Goal: Information Seeking & Learning: Learn about a topic

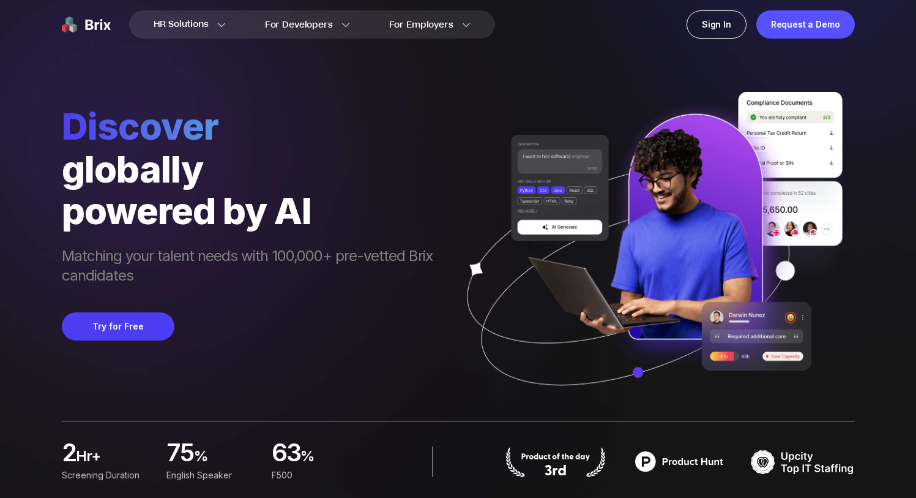
click at [377, 97] on div "Discover globally powered by AI Matching your talent needs with 100,000+ pre-ve…" at bounding box center [458, 210] width 793 height 421
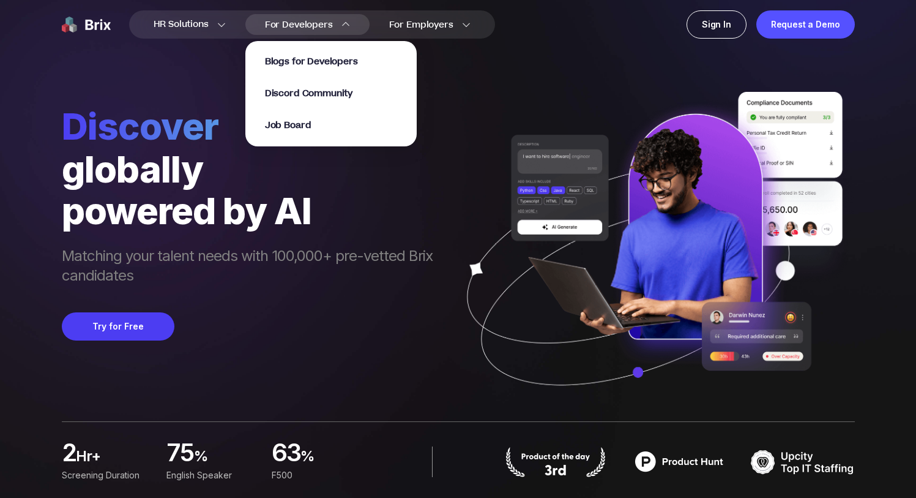
click at [319, 25] on span "For Developers" at bounding box center [299, 24] width 68 height 13
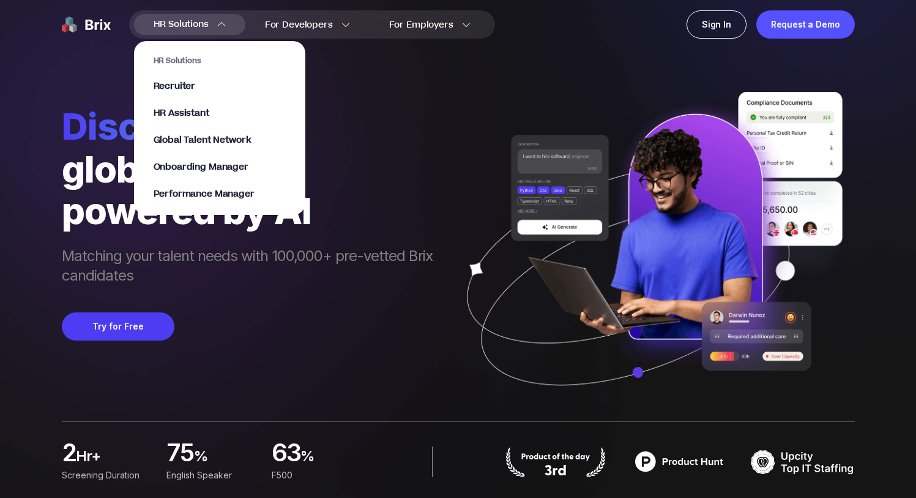
click at [199, 20] on span "HR Solutions" at bounding box center [181, 25] width 55 height 20
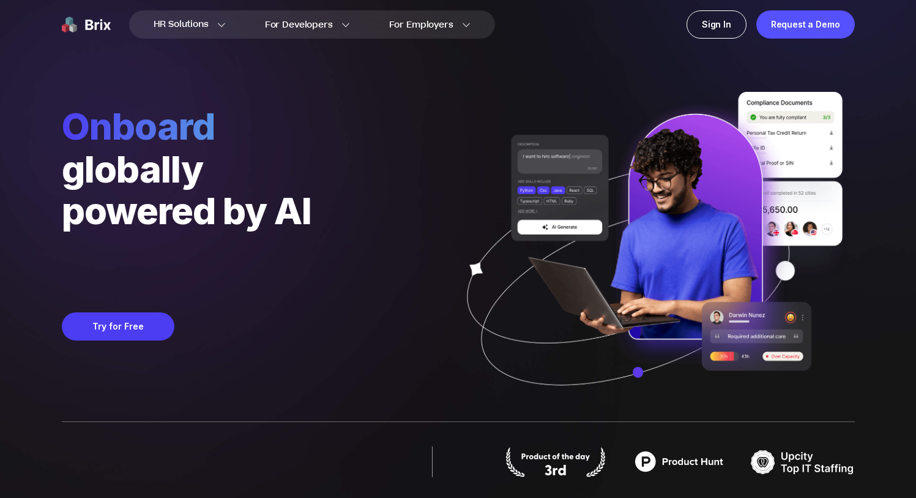
click at [357, 165] on div "Onboard globally powered by AI Matching your talent needs with 100,000+ pre-vet…" at bounding box center [458, 210] width 793 height 421
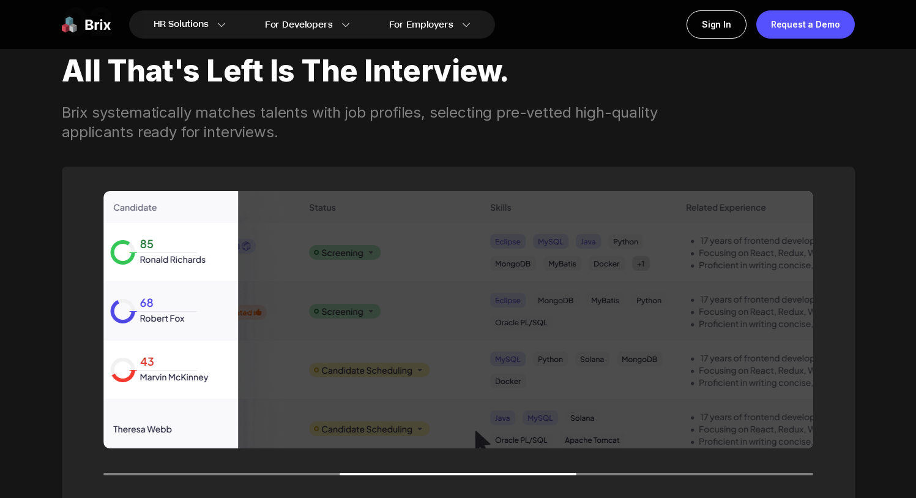
scroll to position [1600, 0]
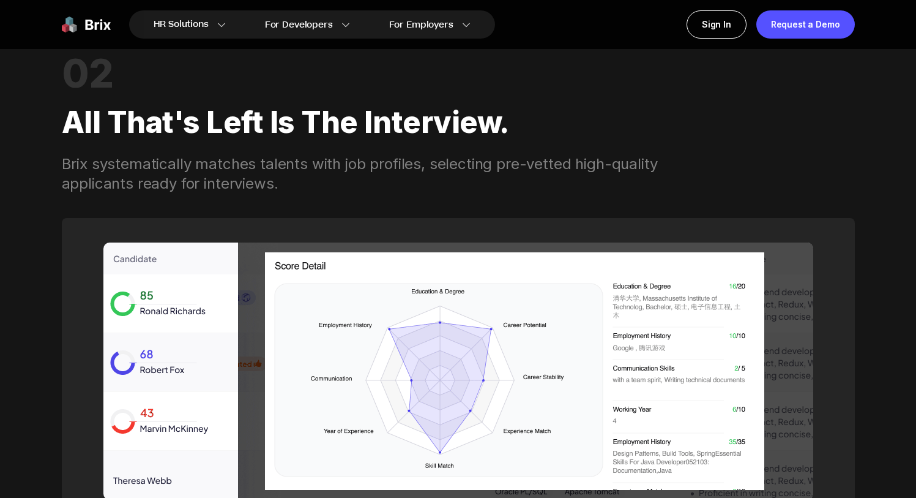
click at [293, 118] on div "All that's left is the interview." at bounding box center [458, 123] width 793 height 64
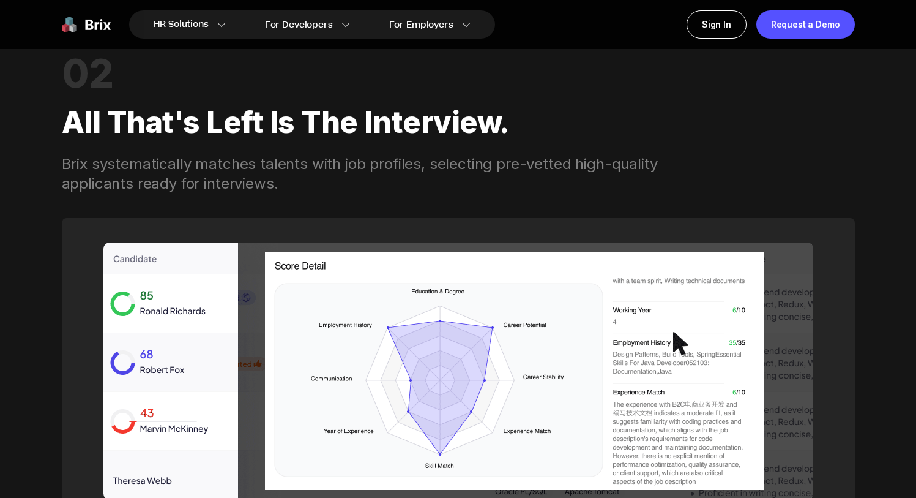
click at [293, 118] on div "All that's left is the interview." at bounding box center [458, 123] width 793 height 64
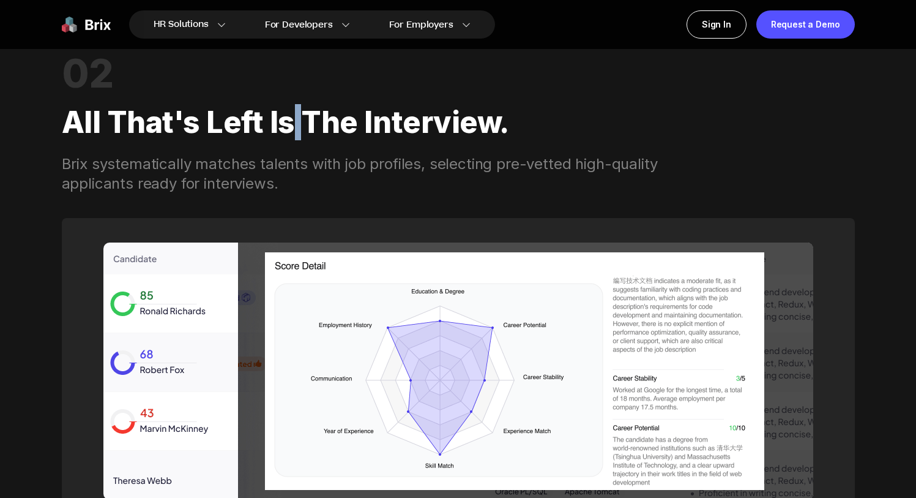
click at [351, 121] on div "All that's left is the interview." at bounding box center [458, 123] width 793 height 64
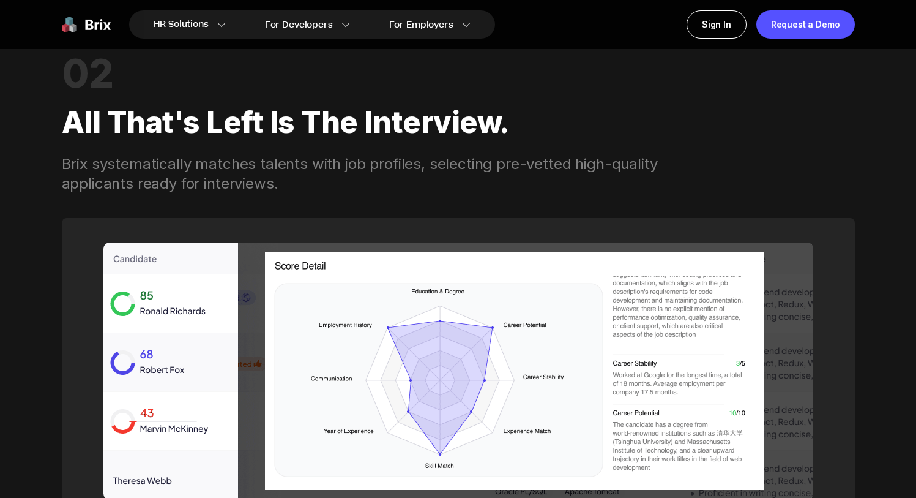
click at [351, 121] on div "All that's left is the interview." at bounding box center [458, 123] width 793 height 64
click at [403, 127] on div "All that's left is the interview." at bounding box center [458, 123] width 793 height 64
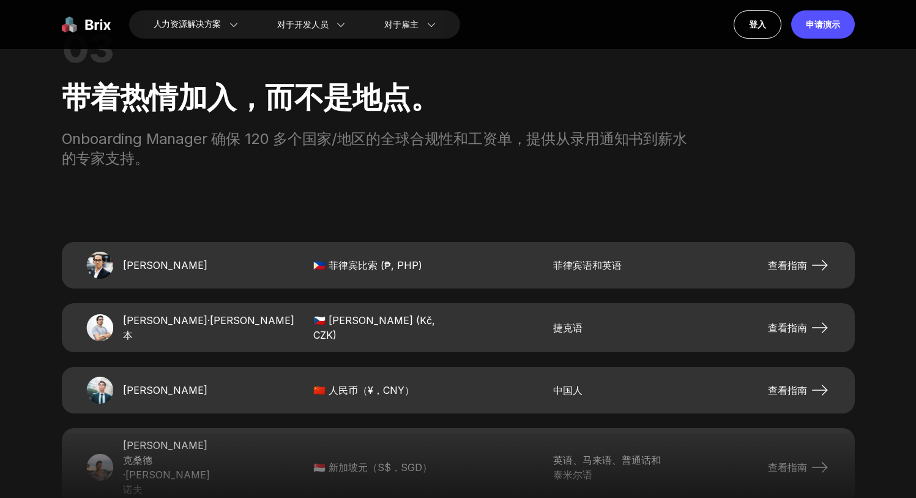
scroll to position [2404, 0]
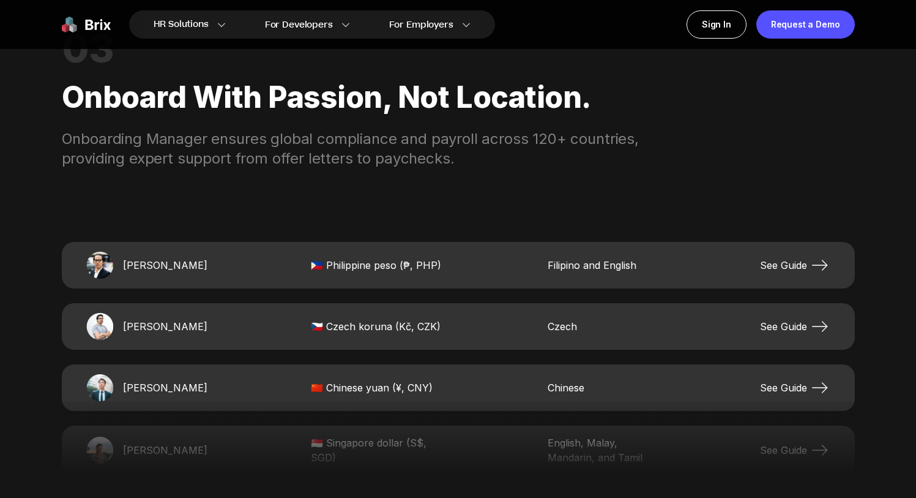
click at [810, 387] on icon at bounding box center [820, 388] width 20 height 20
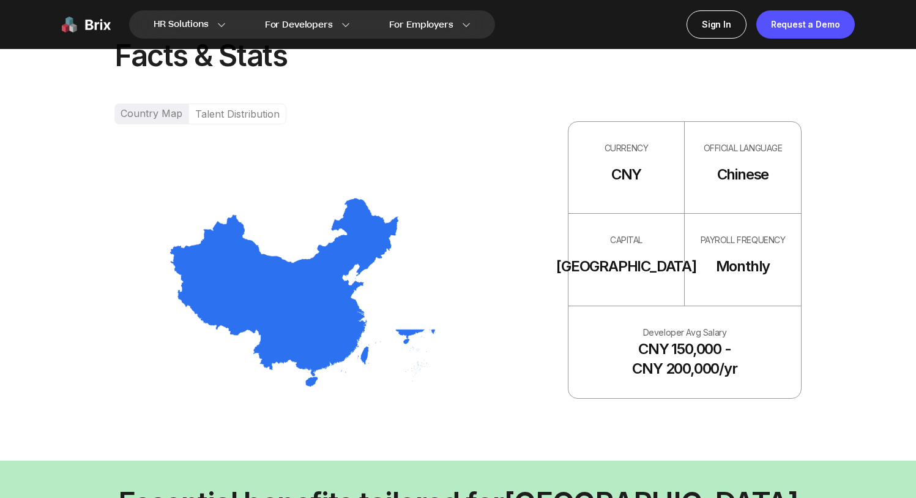
scroll to position [785, 0]
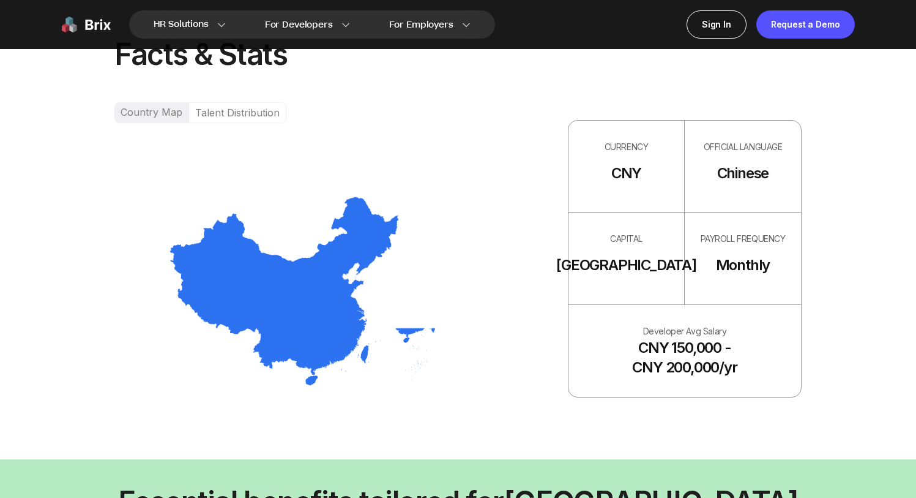
drag, startPoint x: 698, startPoint y: 259, endPoint x: 765, endPoint y: 261, distance: 66.7
click at [728, 259] on div "PAYROLL FREQUENCY Monthly" at bounding box center [743, 258] width 116 height 92
click at [787, 261] on div "PAYROLL FREQUENCY Monthly" at bounding box center [743, 258] width 116 height 92
drag, startPoint x: 643, startPoint y: 334, endPoint x: 765, endPoint y: 368, distance: 127.1
click at [765, 368] on div "Developer Avg Salary CNY 150,000 - CNY 200,000/yr" at bounding box center [685, 351] width 233 height 92
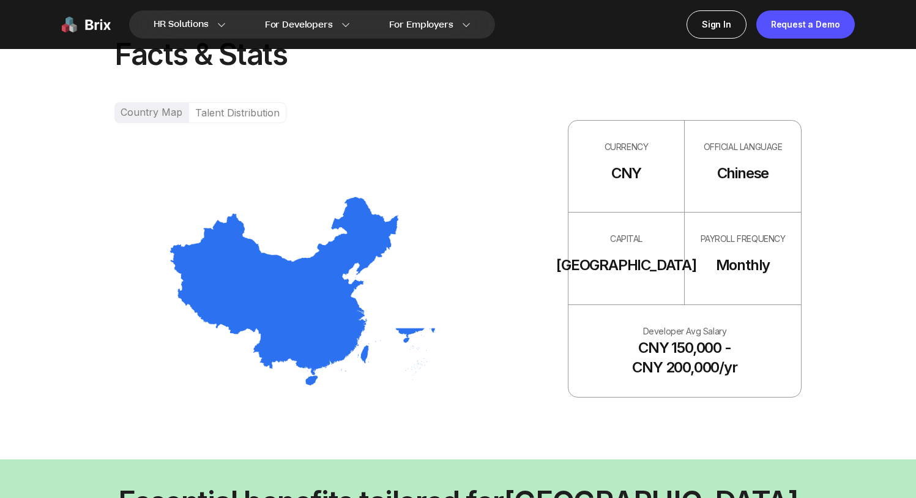
click at [765, 368] on div "Developer Avg Salary CNY 150,000 - CNY 200,000/yr" at bounding box center [685, 351] width 233 height 92
click at [785, 358] on div "Developer Avg Salary CNY 150,000 - CNY 200,000/yr" at bounding box center [685, 351] width 233 height 92
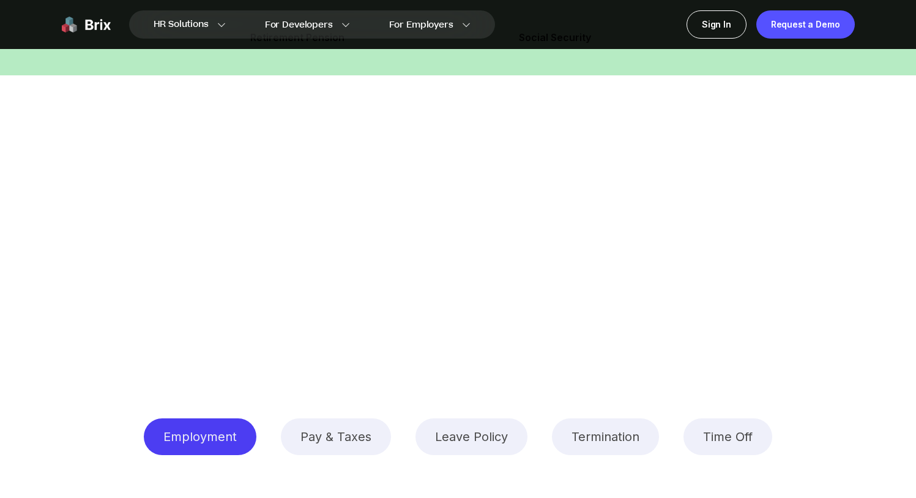
scroll to position [1640, 0]
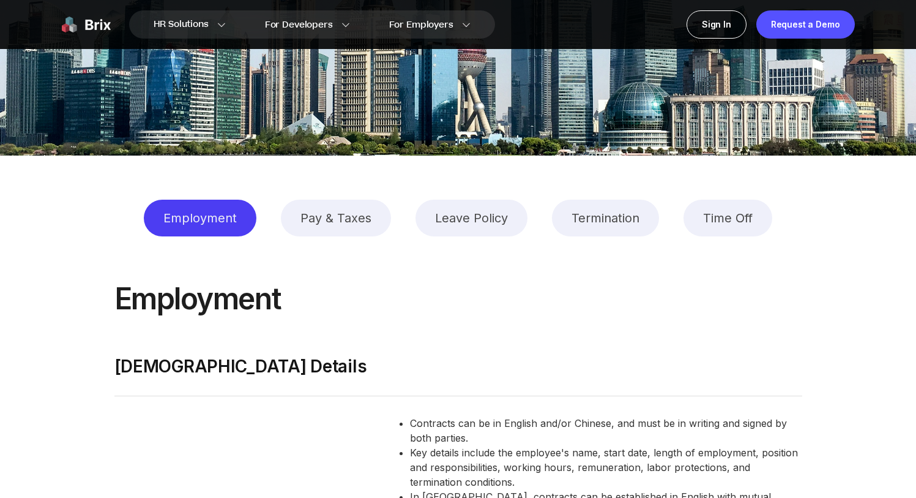
click at [331, 211] on div "Pay & Taxes" at bounding box center [336, 218] width 110 height 37
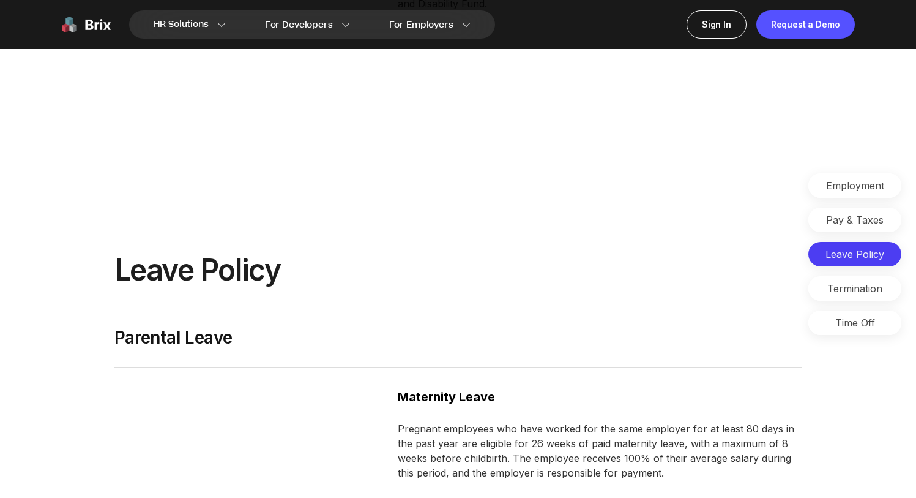
scroll to position [3370, 0]
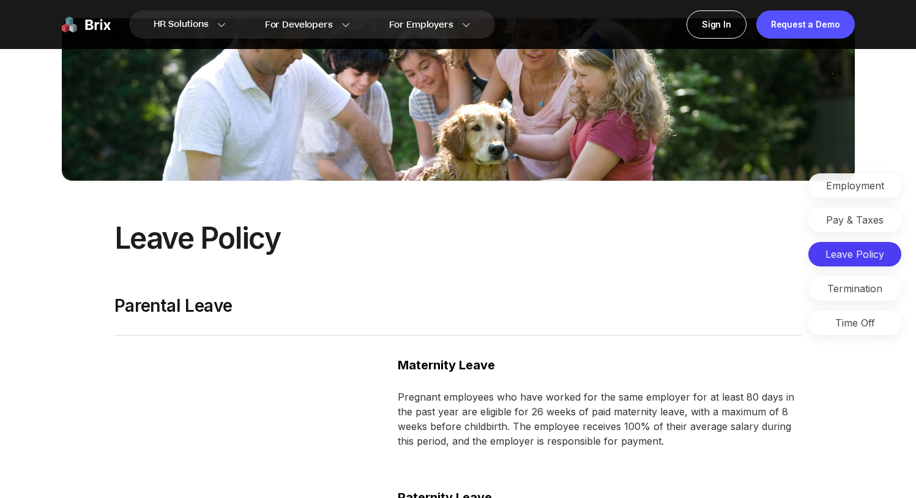
click at [93, 29] on img at bounding box center [86, 24] width 49 height 28
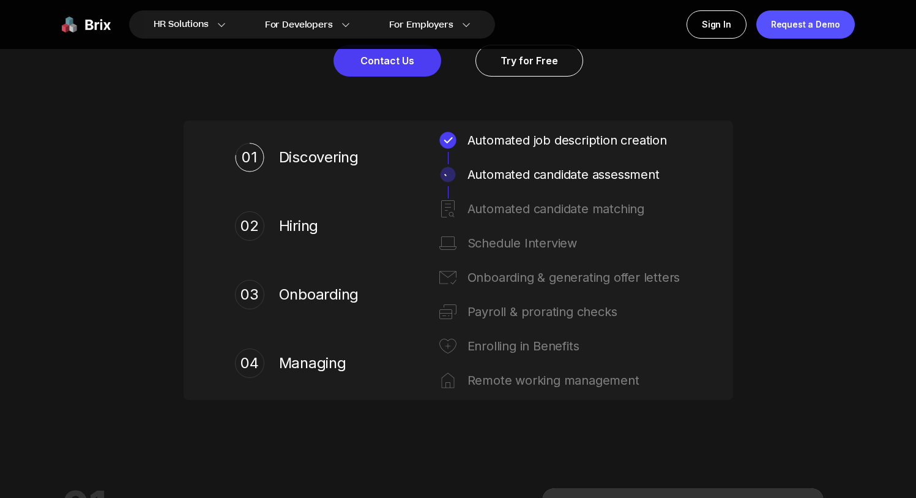
scroll to position [580, 0]
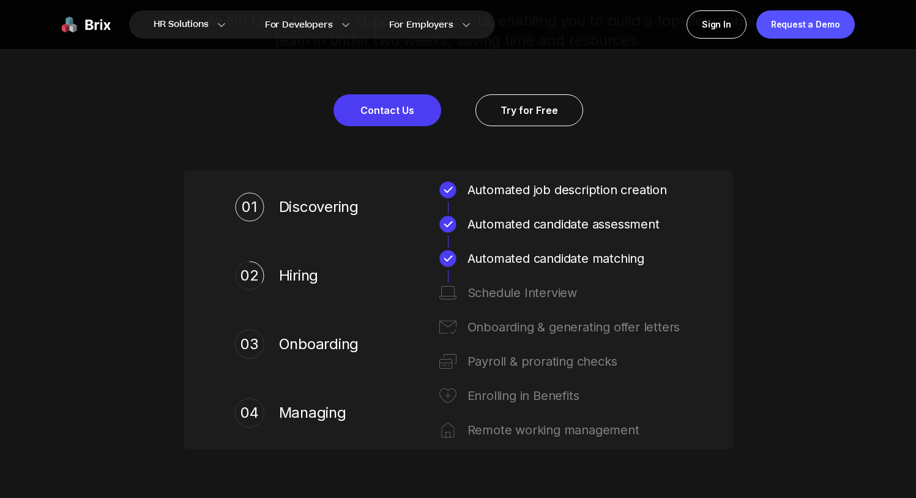
click at [717, 147] on div "Brix Empowers Your Global Workforce. Delegate HR tasks to Brix's AI-powered exp…" at bounding box center [458, 205] width 881 height 575
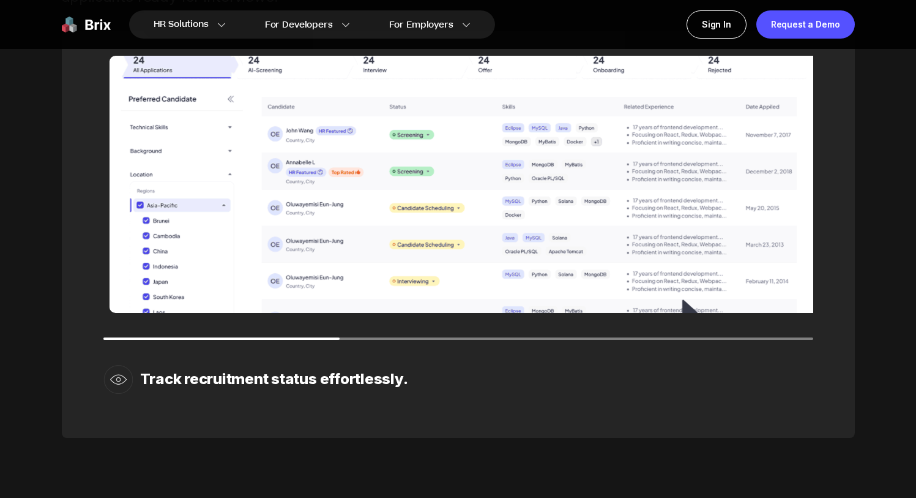
scroll to position [1758, 0]
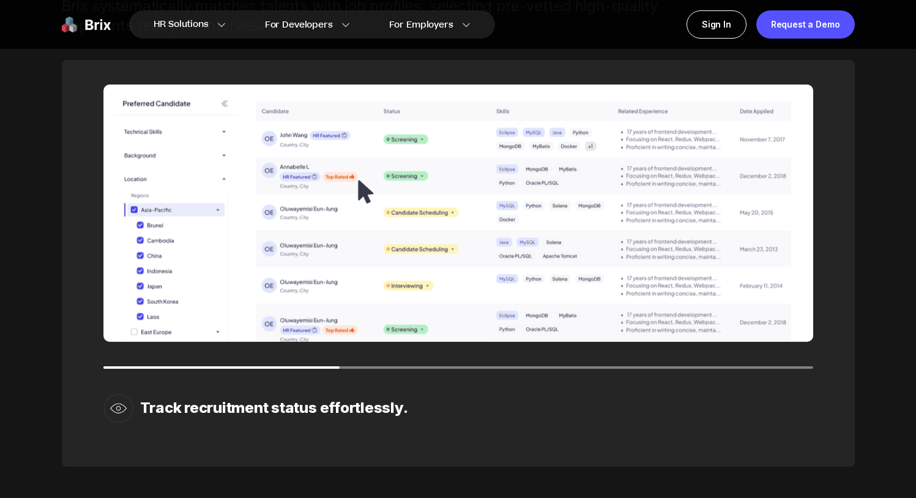
click at [328, 39] on div "HR Solutions HR Solutions Recruiter HR Assistant Global Talent Network Onboardi…" at bounding box center [458, 24] width 881 height 49
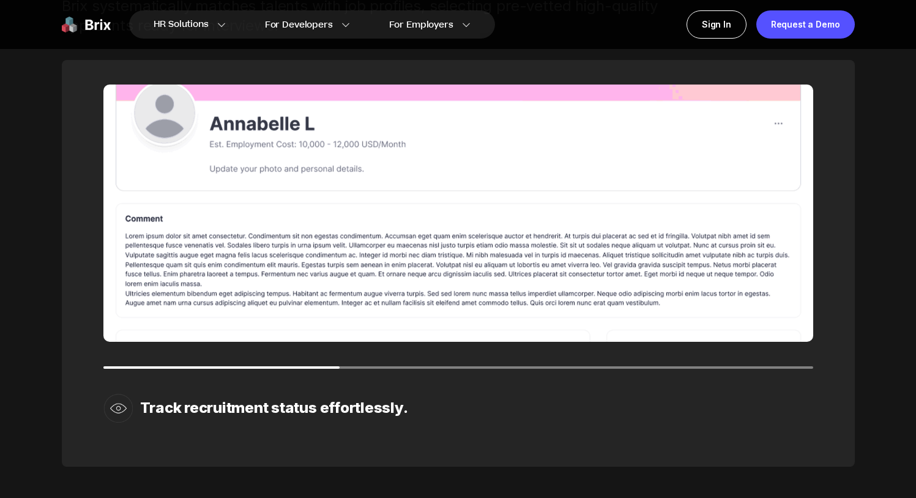
click at [328, 35] on section "HR Solutions HR Solutions Recruiter HR Assistant Global Talent Network Onboardi…" at bounding box center [312, 24] width 366 height 28
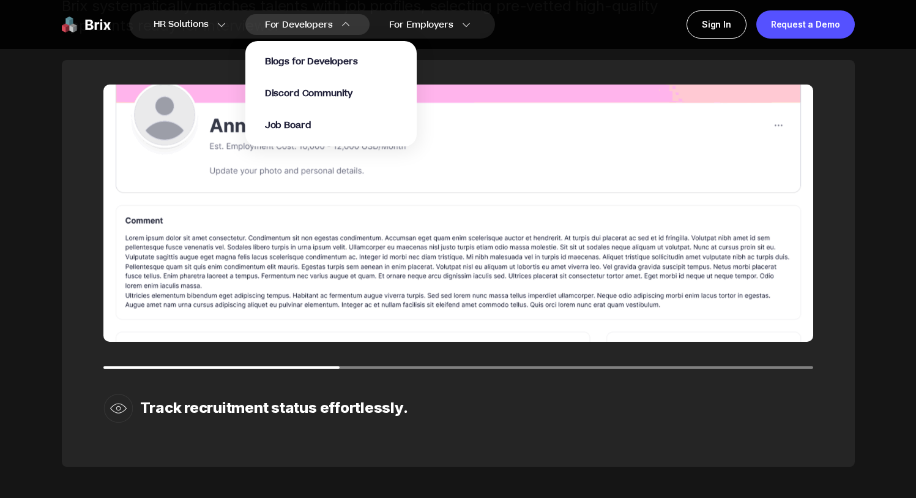
click at [324, 26] on span "For Developers" at bounding box center [299, 24] width 68 height 13
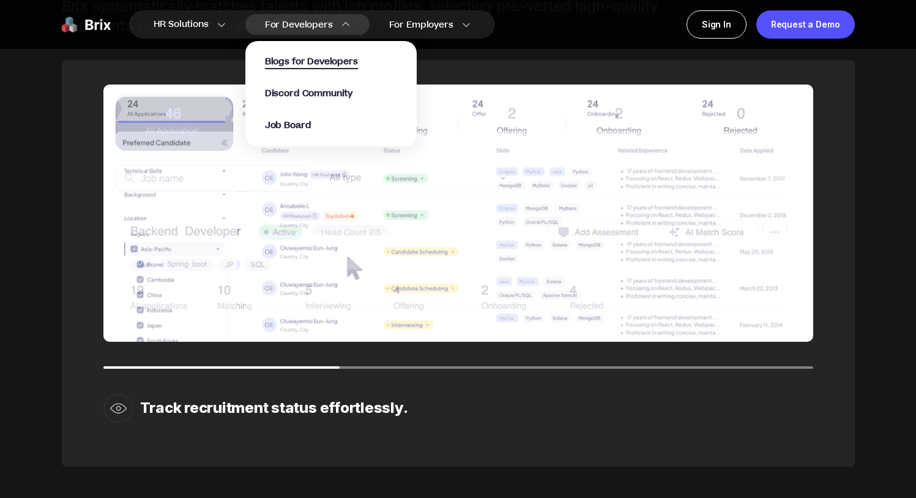
click at [321, 56] on span "Blogs for Developers" at bounding box center [311, 62] width 93 height 14
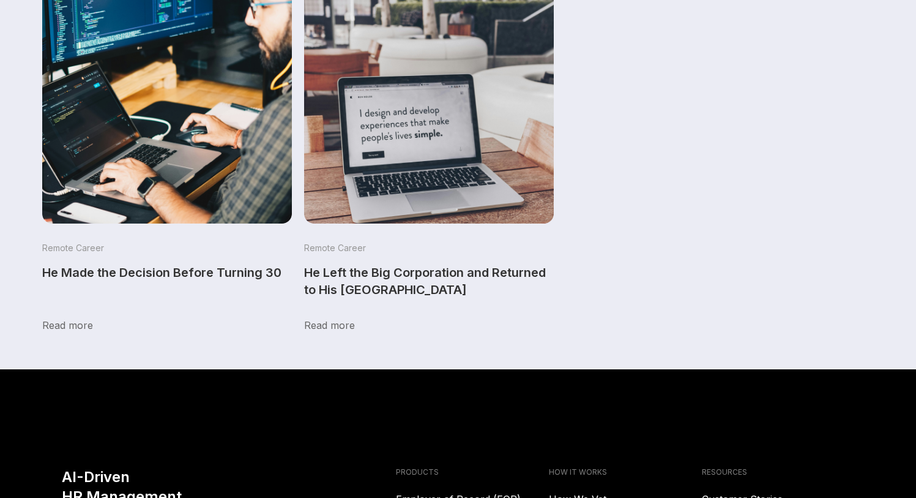
scroll to position [407, 0]
